Goal: Use online tool/utility: Utilize a website feature to perform a specific function

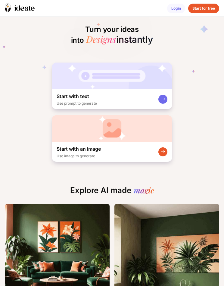
scroll to position [8, 0]
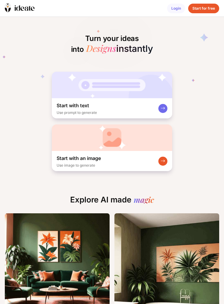
click at [165, 160] on rect at bounding box center [162, 160] width 5 height 5
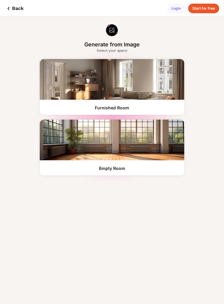
click at [147, 144] on img at bounding box center [112, 139] width 144 height 41
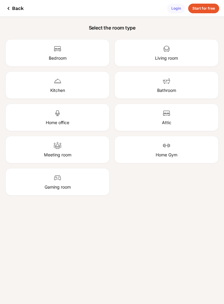
click at [13, 8] on div "Back" at bounding box center [14, 8] width 19 height 7
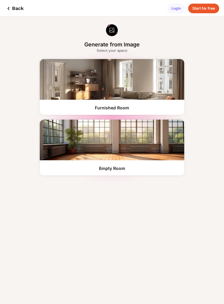
click at [148, 88] on img at bounding box center [112, 79] width 144 height 41
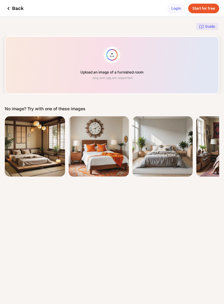
click at [110, 57] on div "Upload an image of a furnished room .png and .jpg are supported" at bounding box center [112, 65] width 214 height 58
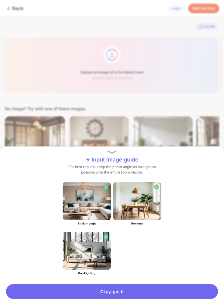
click at [133, 290] on div "Okay, got it" at bounding box center [112, 291] width 212 height 15
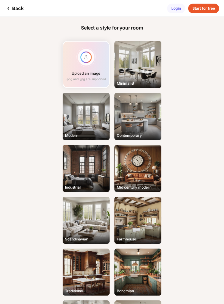
click at [138, 119] on div "Contemporary" at bounding box center [137, 116] width 47 height 47
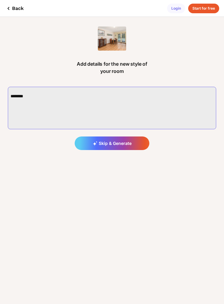
click at [100, 96] on textarea at bounding box center [112, 108] width 208 height 42
type textarea "**********"
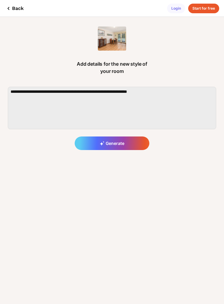
click at [124, 140] on div "Generate" at bounding box center [112, 143] width 75 height 14
